Goal: Task Accomplishment & Management: Manage account settings

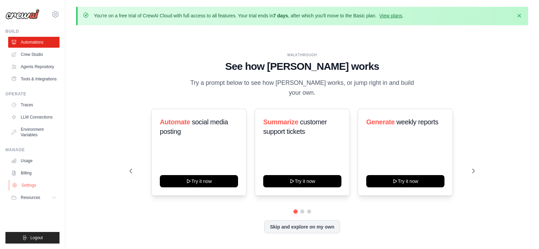
click at [26, 187] on link "Settings" at bounding box center [34, 185] width 51 height 11
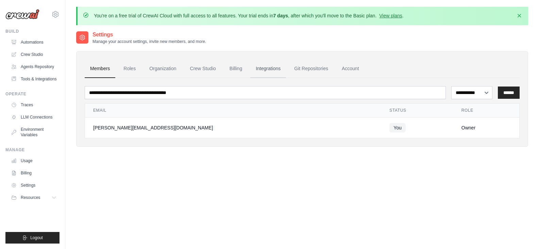
click at [267, 71] on link "Integrations" at bounding box center [269, 69] width 36 height 18
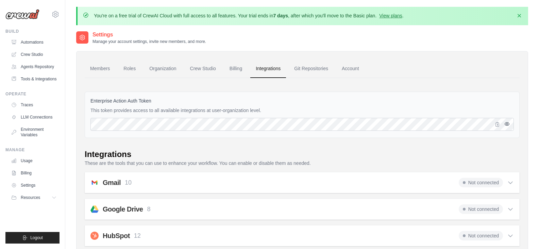
click at [508, 125] on icon "button" at bounding box center [507, 123] width 1 height 1
click at [519, 11] on button "Dismiss" at bounding box center [519, 15] width 11 height 11
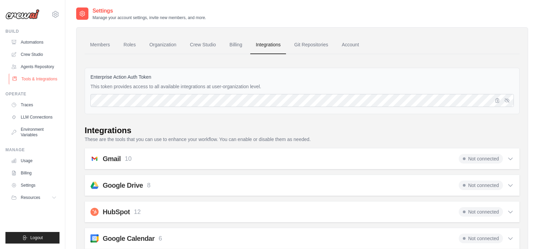
click at [33, 82] on link "Tools & Integrations" at bounding box center [34, 79] width 51 height 11
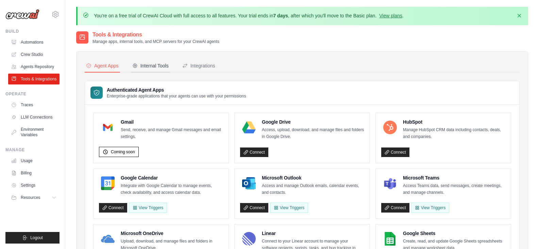
click at [153, 68] on div "Internal Tools" at bounding box center [150, 65] width 36 height 7
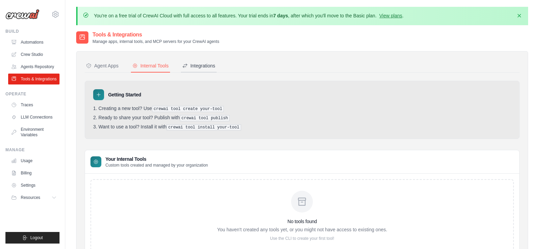
click at [201, 66] on div "Integrations" at bounding box center [198, 65] width 33 height 7
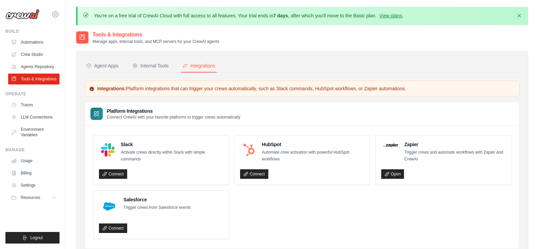
scroll to position [34, 0]
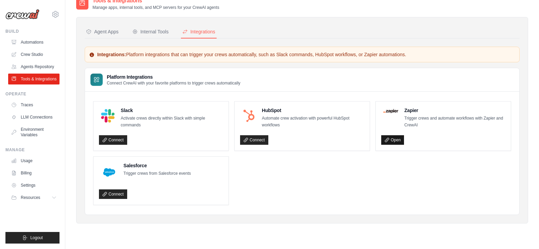
click at [394, 140] on link "Open" at bounding box center [393, 140] width 23 height 10
click at [148, 26] on button "Internal Tools" at bounding box center [150, 32] width 39 height 13
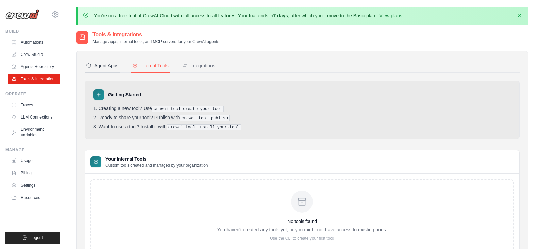
click at [103, 63] on div "Agent Apps" at bounding box center [102, 65] width 33 height 7
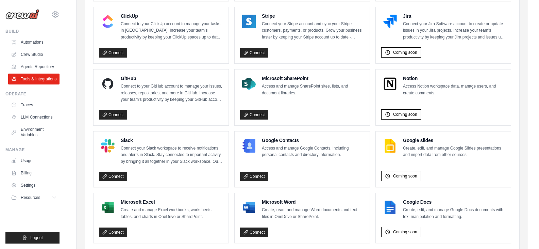
scroll to position [433, 0]
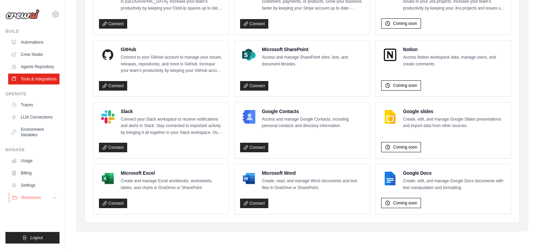
click at [28, 196] on span "Resources" at bounding box center [30, 197] width 19 height 5
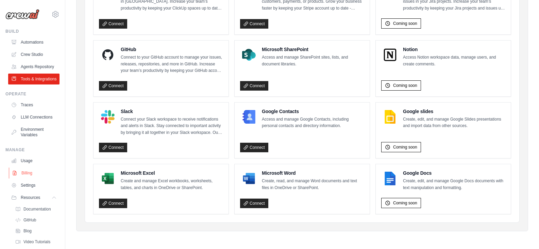
scroll to position [38, 0]
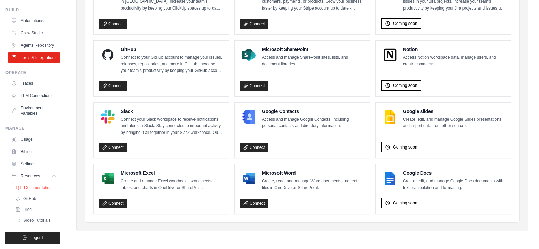
click at [27, 187] on span "Documentation" at bounding box center [38, 187] width 28 height 5
click at [34, 200] on span "GitHub" at bounding box center [30, 198] width 13 height 5
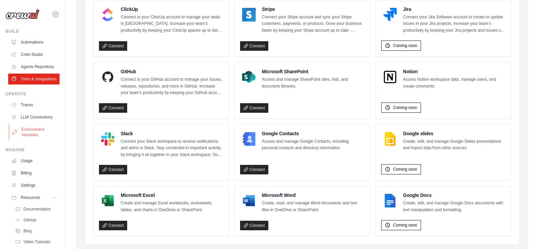
scroll to position [399, 0]
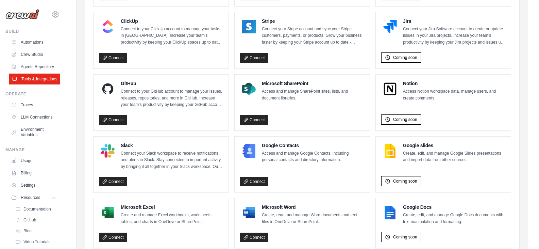
click at [31, 84] on link "Tools & Integrations" at bounding box center [34, 79] width 51 height 11
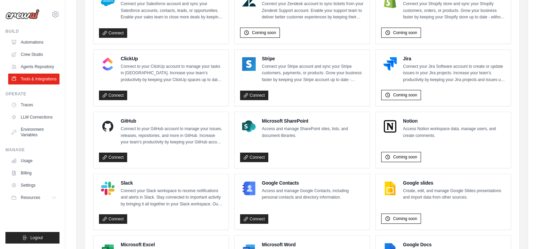
scroll to position [297, 0]
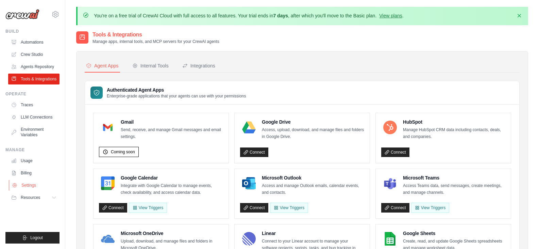
click at [27, 185] on link "Settings" at bounding box center [34, 185] width 51 height 11
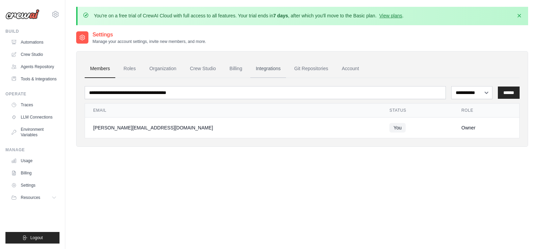
click at [276, 67] on link "Integrations" at bounding box center [269, 69] width 36 height 18
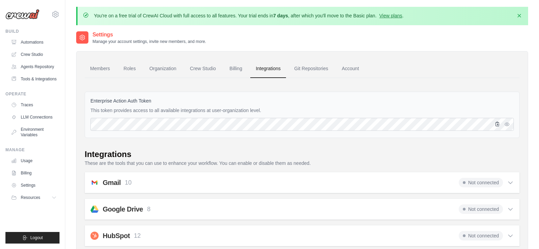
click at [497, 124] on icon "button" at bounding box center [497, 123] width 5 height 5
click at [45, 237] on button "Logout" at bounding box center [32, 238] width 54 height 12
